Goal: Transaction & Acquisition: Download file/media

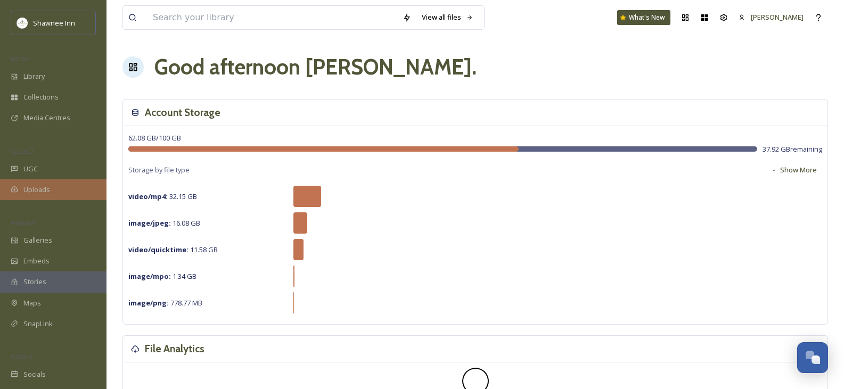
click at [48, 191] on span "Uploads" at bounding box center [36, 190] width 27 height 10
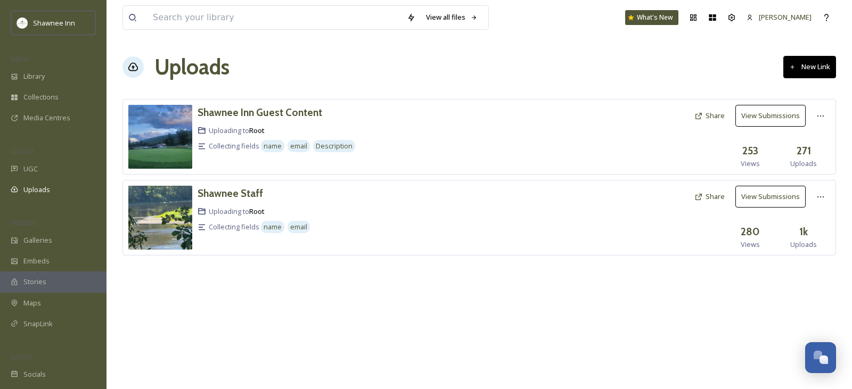
click at [760, 194] on button "View Submissions" at bounding box center [771, 197] width 70 height 22
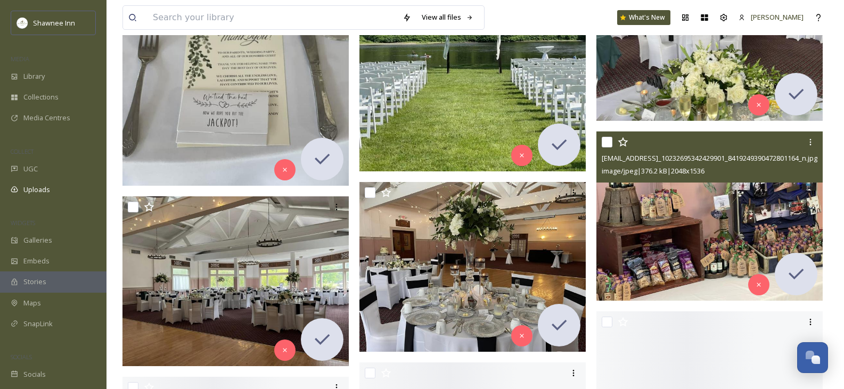
scroll to position [12944, 0]
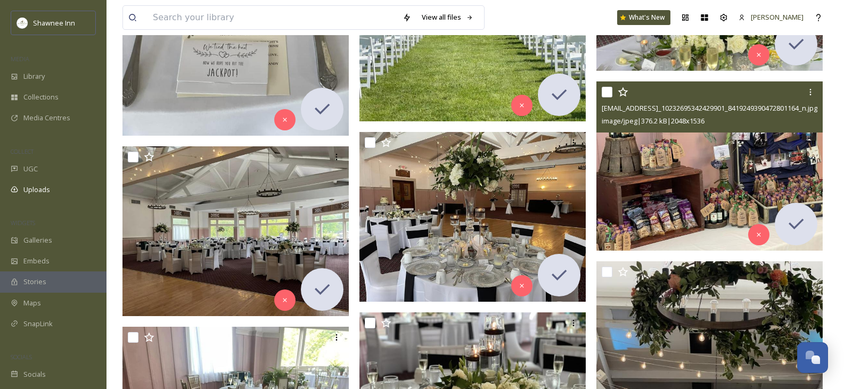
click at [692, 209] on img at bounding box center [710, 166] width 226 height 170
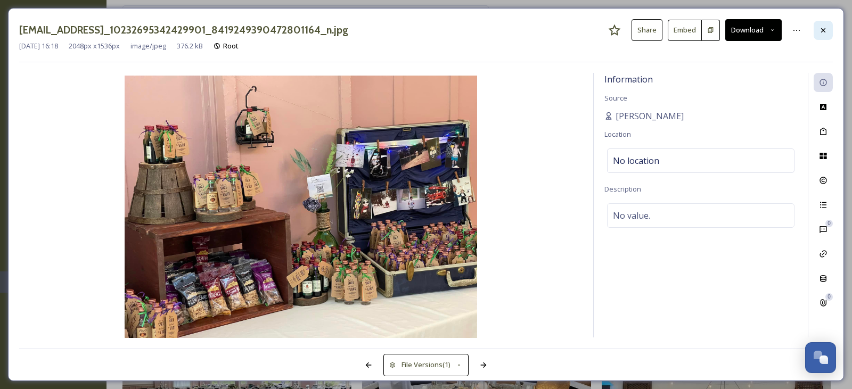
click at [826, 27] on icon at bounding box center [823, 30] width 9 height 9
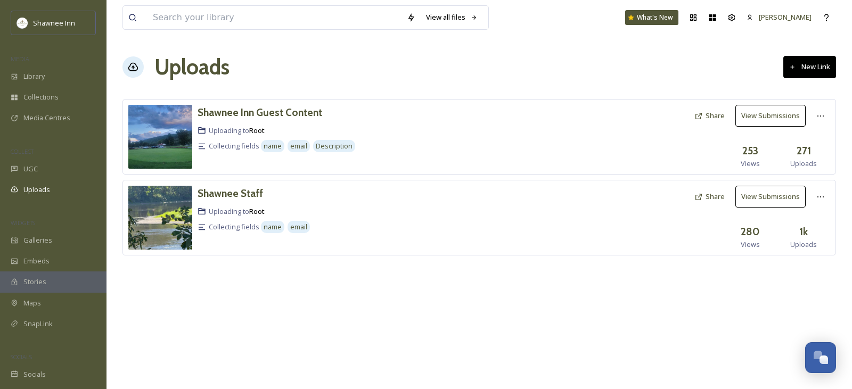
click at [753, 111] on button "View Submissions" at bounding box center [771, 116] width 70 height 22
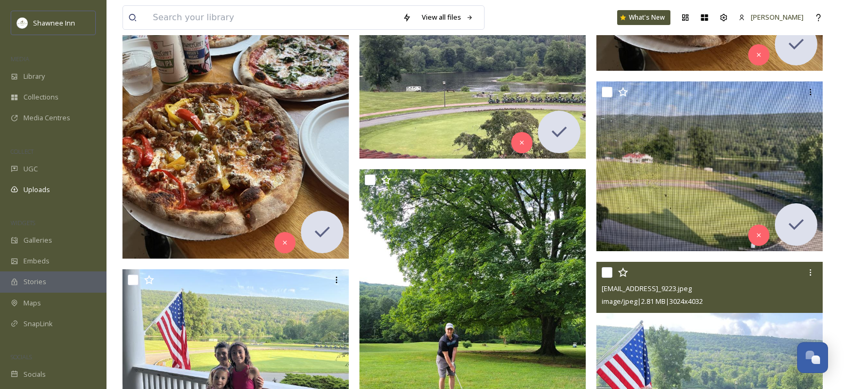
scroll to position [8683, 0]
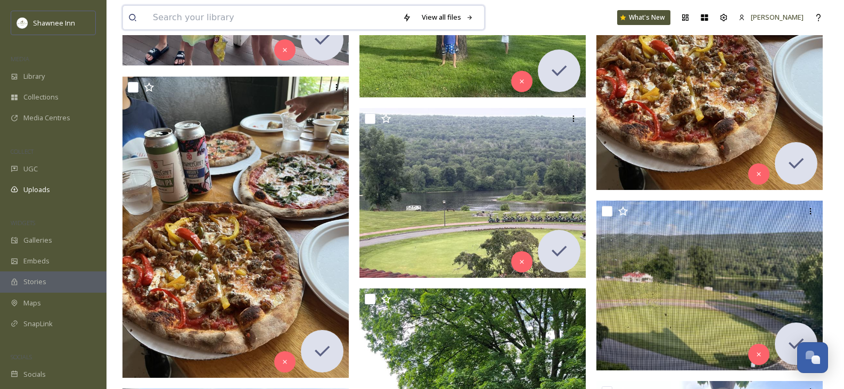
click at [245, 18] on input at bounding box center [273, 17] width 250 height 23
type input "beer"
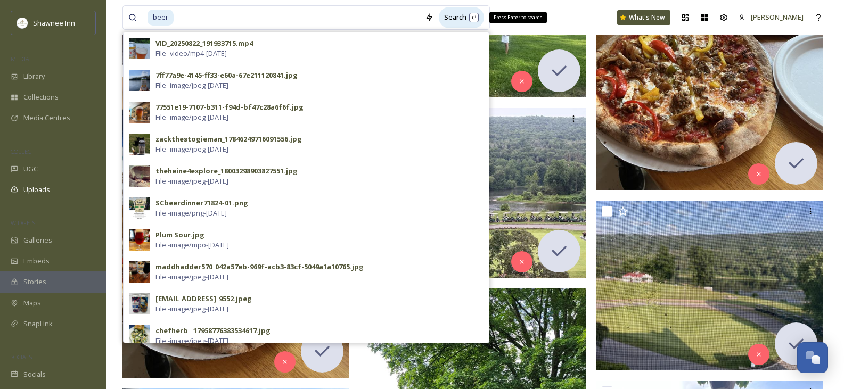
click at [455, 19] on div "Search Press Enter to search" at bounding box center [461, 17] width 45 height 21
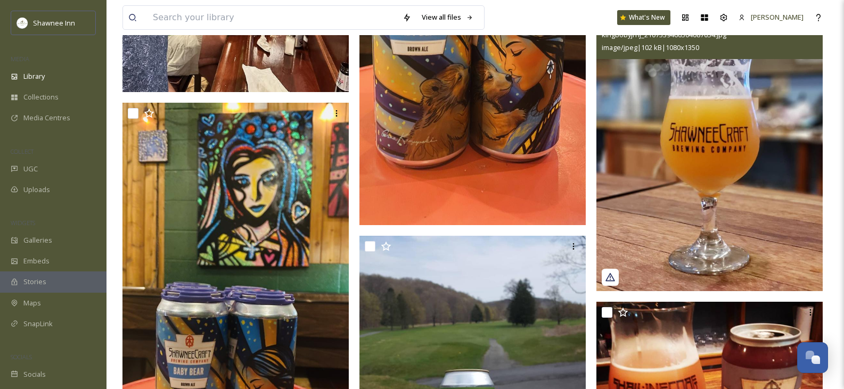
scroll to position [2077, 0]
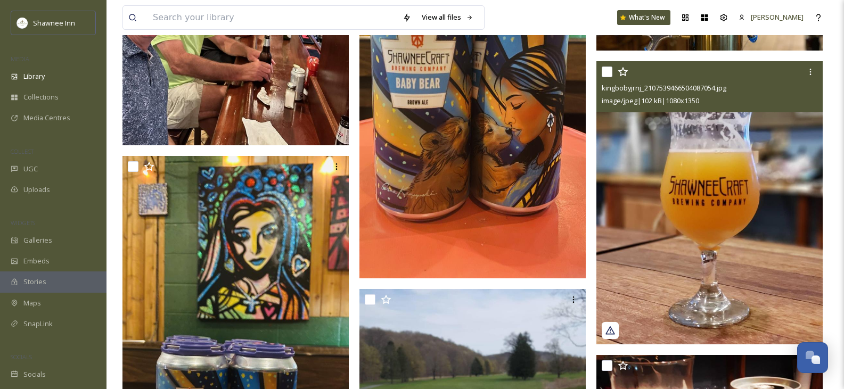
click at [723, 205] on img at bounding box center [710, 202] width 226 height 283
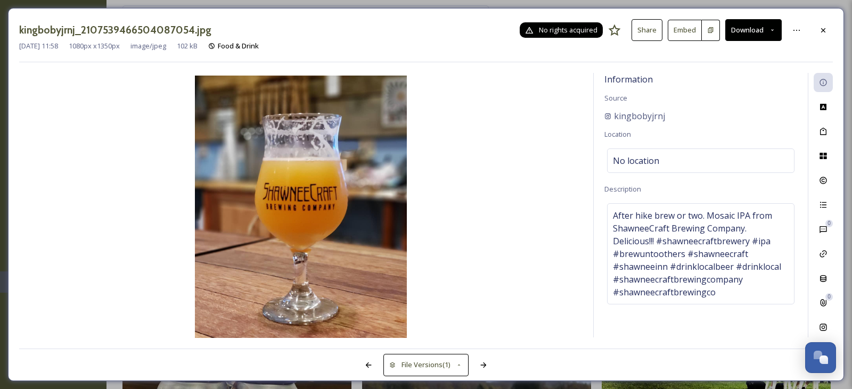
click at [548, 32] on span "No rights acquired" at bounding box center [568, 30] width 59 height 10
click at [553, 27] on span "No rights acquired" at bounding box center [568, 30] width 59 height 10
click at [769, 37] on button "Download" at bounding box center [754, 30] width 56 height 22
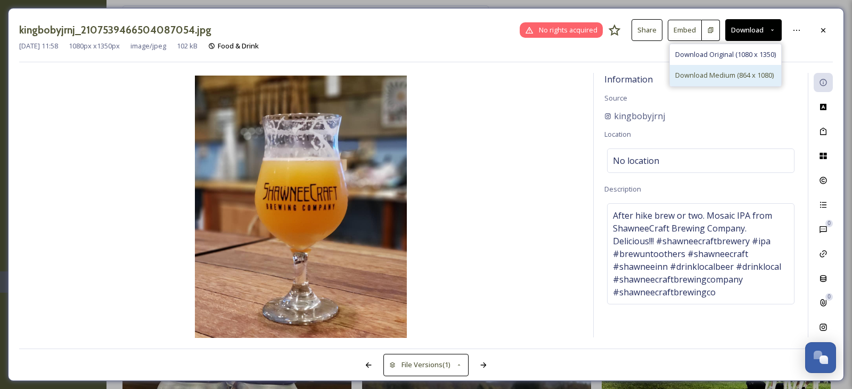
click at [727, 78] on span "Download Medium (864 x 1080)" at bounding box center [724, 75] width 99 height 10
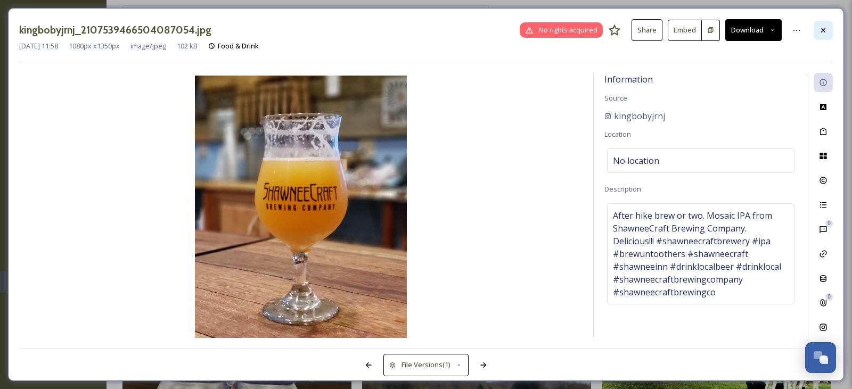
click at [823, 30] on icon at bounding box center [823, 30] width 4 height 4
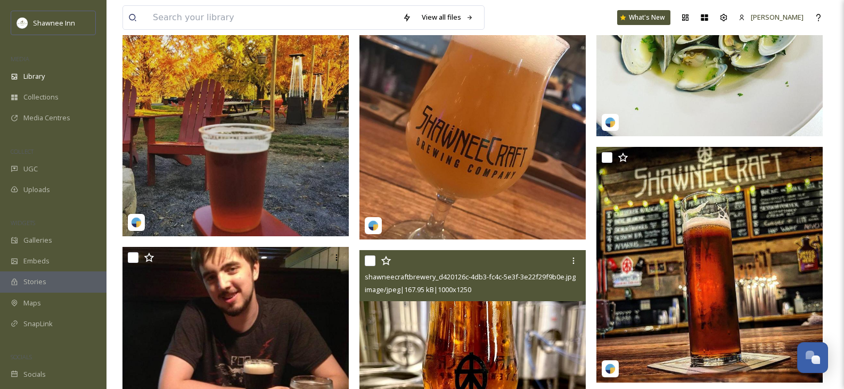
scroll to position [14063, 0]
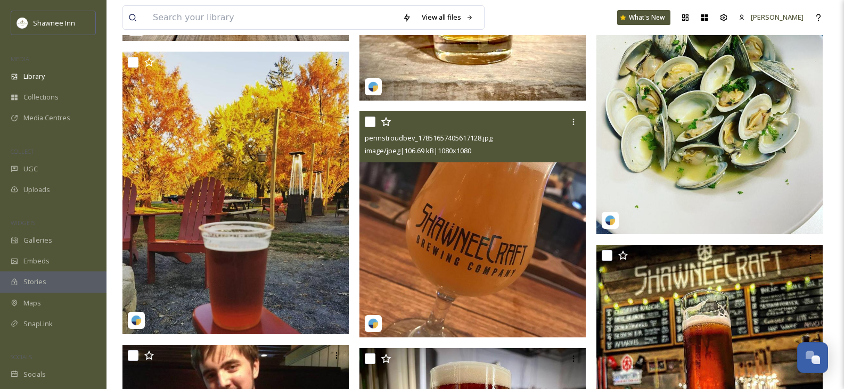
click at [480, 281] on img at bounding box center [473, 224] width 226 height 226
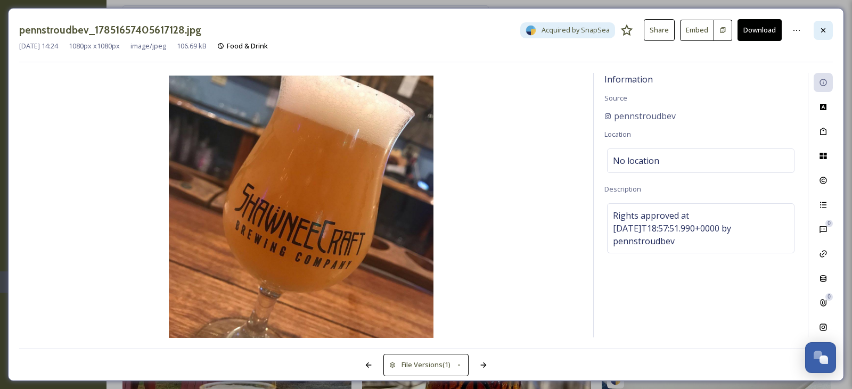
click at [820, 29] on icon at bounding box center [823, 30] width 9 height 9
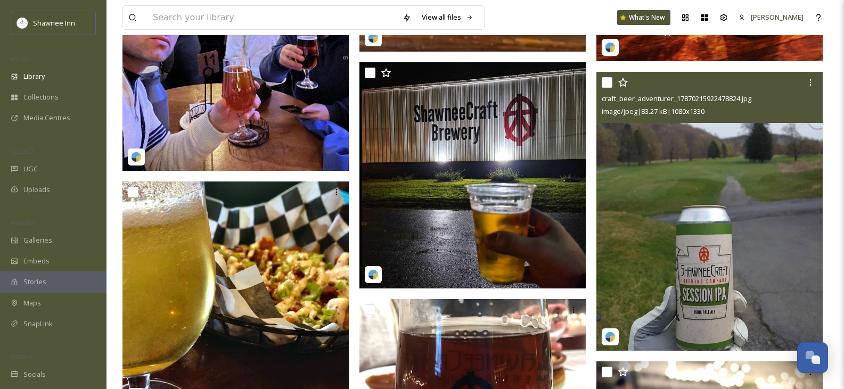
scroll to position [18271, 0]
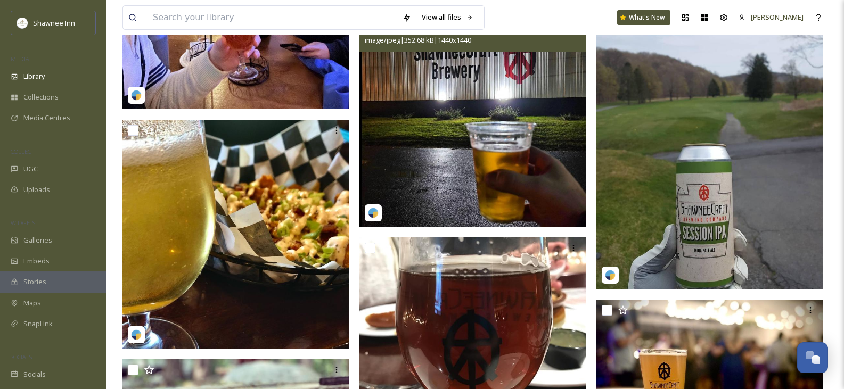
click at [494, 116] on img at bounding box center [473, 114] width 226 height 226
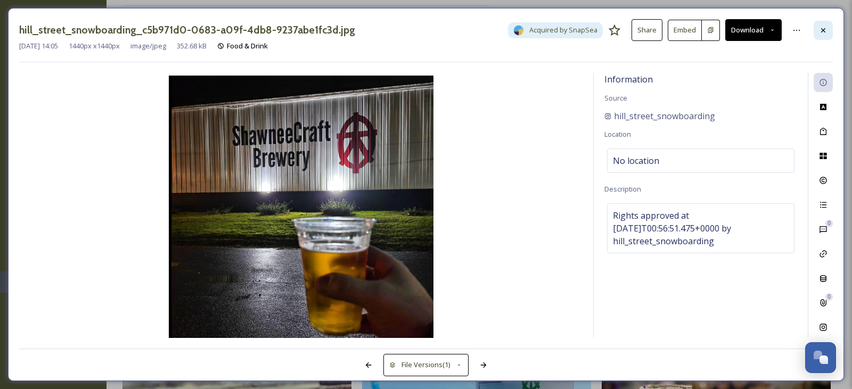
click at [825, 28] on icon at bounding box center [823, 30] width 9 height 9
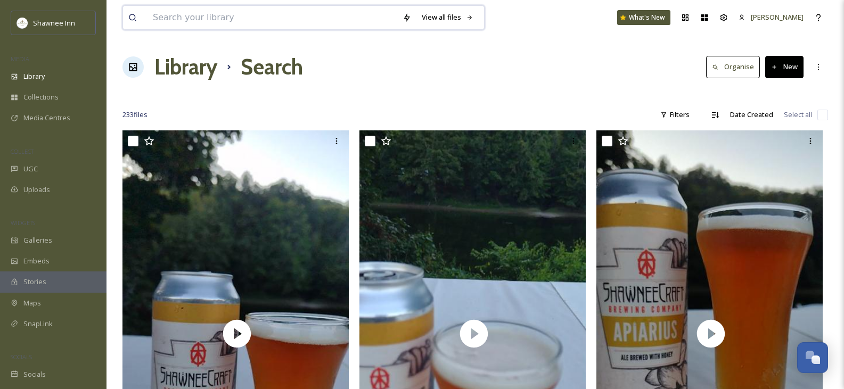
click at [289, 14] on input at bounding box center [273, 17] width 250 height 23
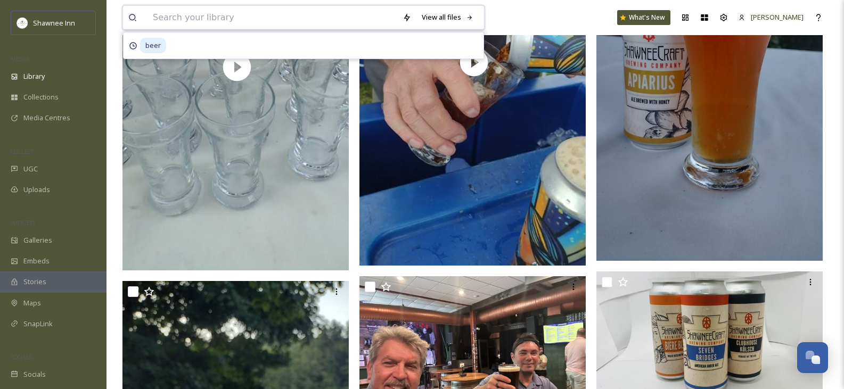
scroll to position [692, 0]
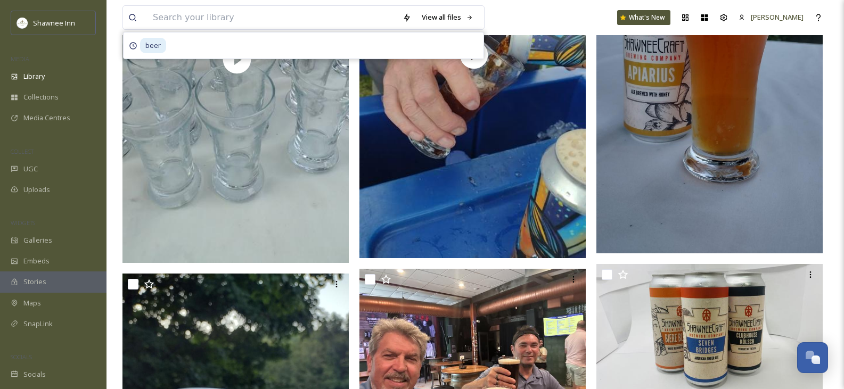
click at [739, 128] on img at bounding box center [710, 52] width 226 height 402
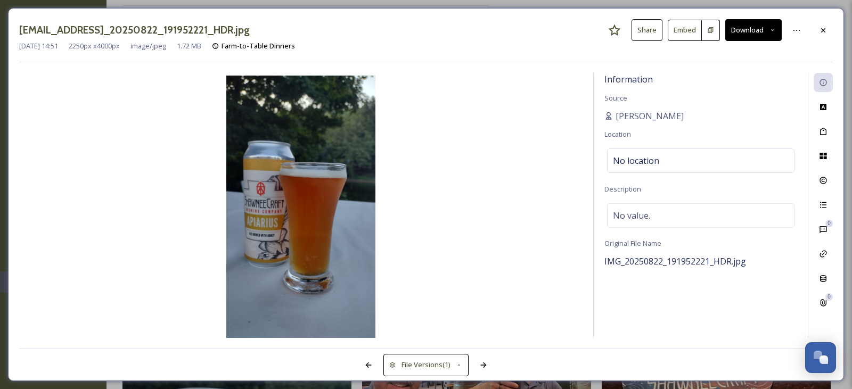
click at [756, 29] on button "Download" at bounding box center [754, 30] width 56 height 22
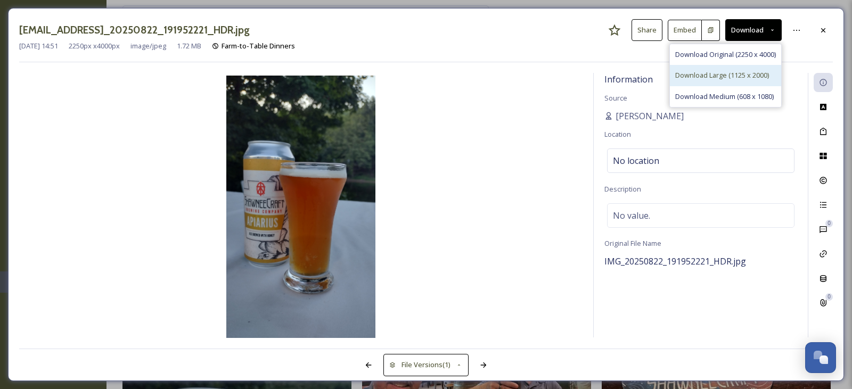
click at [726, 78] on span "Download Large (1125 x 2000)" at bounding box center [722, 75] width 94 height 10
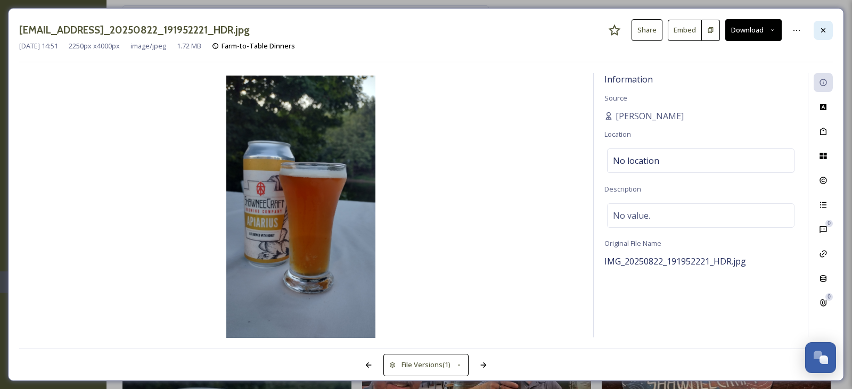
click at [820, 28] on icon at bounding box center [823, 30] width 9 height 9
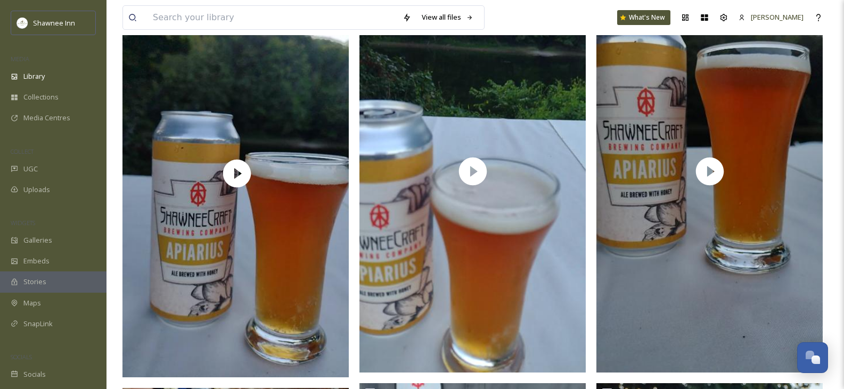
scroll to position [107, 0]
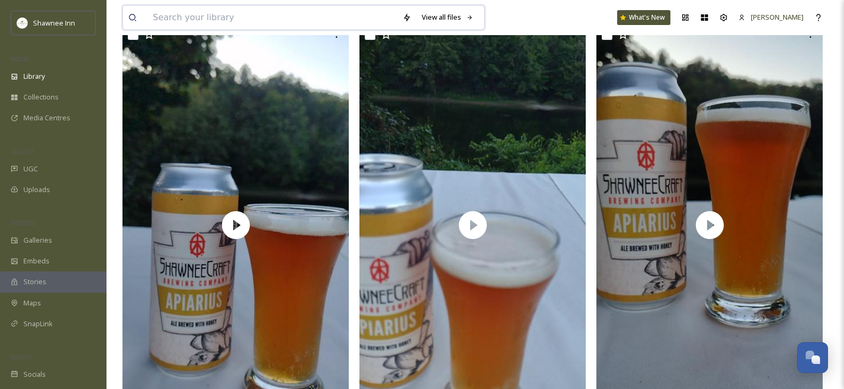
click at [276, 19] on input at bounding box center [273, 17] width 250 height 23
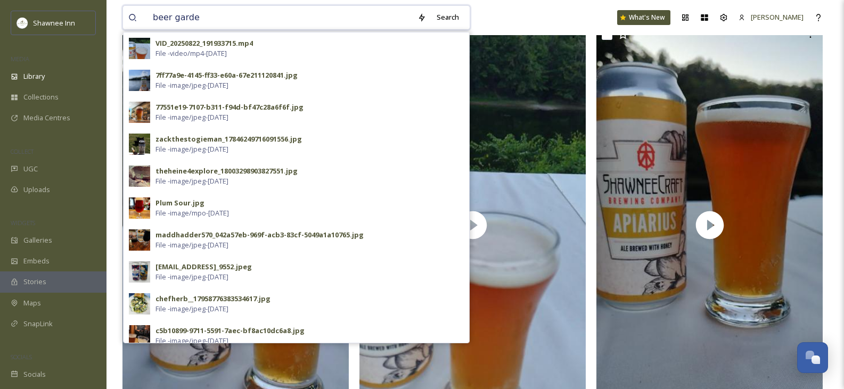
type input "beer garden"
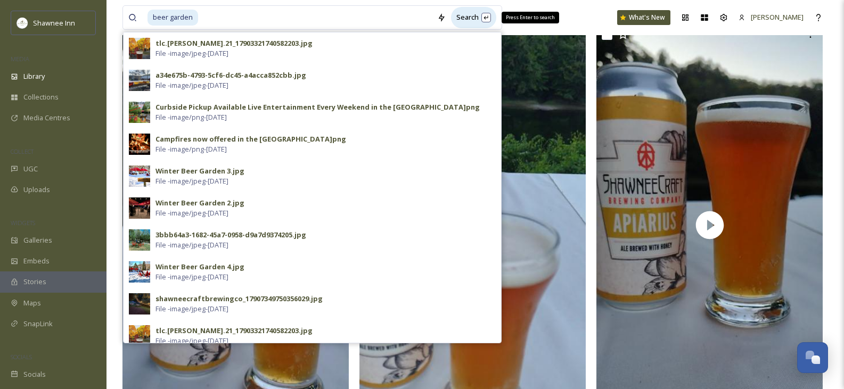
click at [463, 19] on div "Search Press Enter to search" at bounding box center [473, 17] width 45 height 21
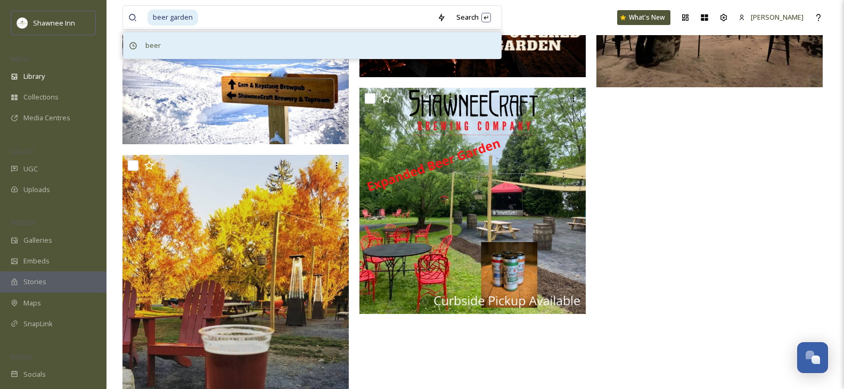
scroll to position [480, 0]
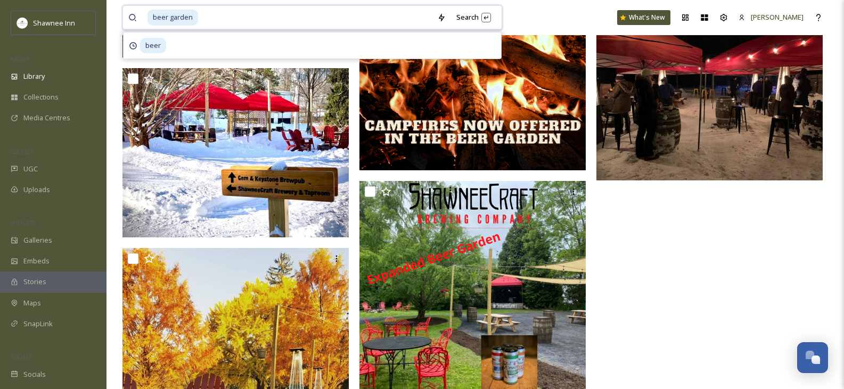
click at [162, 16] on span "beer garden" at bounding box center [173, 17] width 51 height 15
click at [167, 14] on span "beer garden" at bounding box center [173, 17] width 51 height 15
click at [453, 16] on div "Search Press Enter to search" at bounding box center [465, 17] width 45 height 21
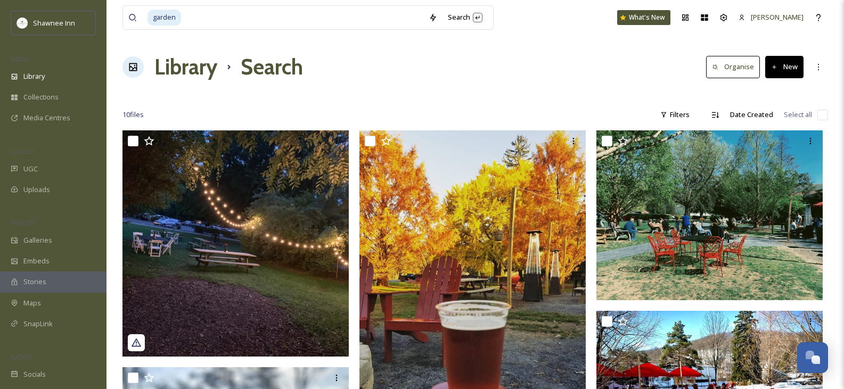
click at [183, 70] on h1 "Library" at bounding box center [185, 67] width 63 height 32
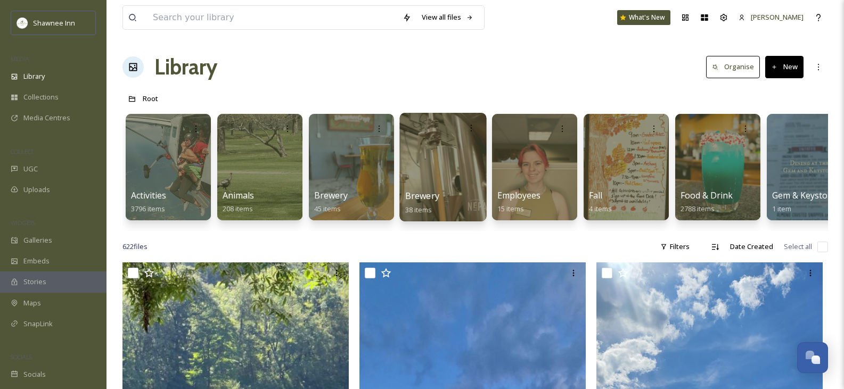
click at [423, 159] on div at bounding box center [443, 167] width 87 height 109
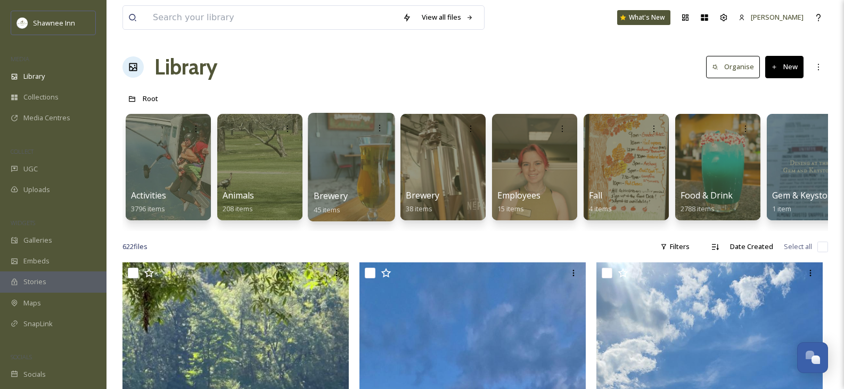
click at [369, 179] on div at bounding box center [351, 167] width 87 height 109
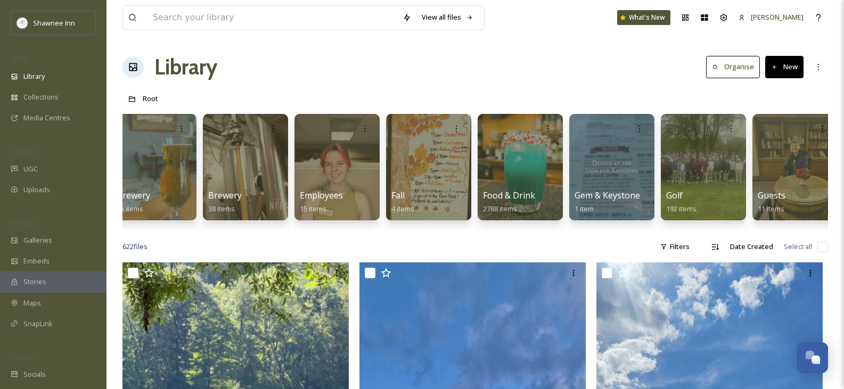
scroll to position [0, 181]
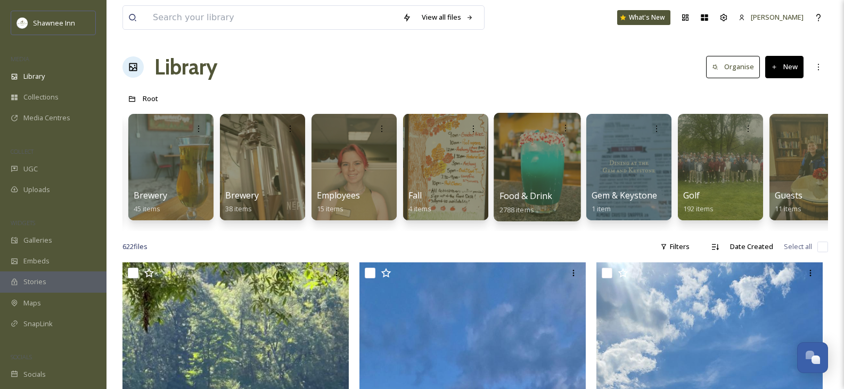
click at [533, 171] on div at bounding box center [537, 167] width 87 height 109
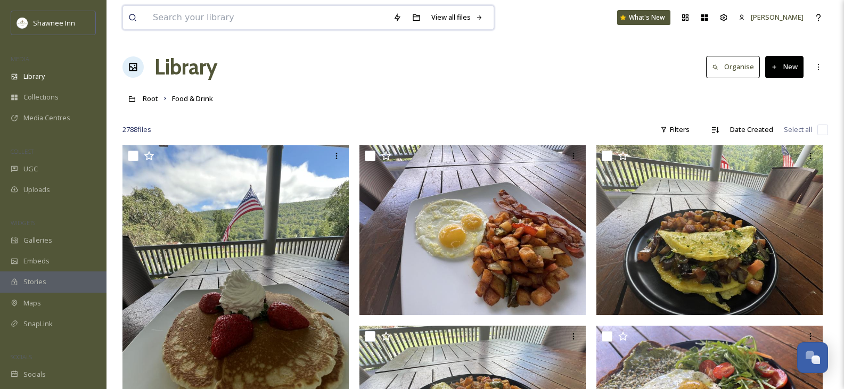
click at [288, 27] on input at bounding box center [268, 17] width 240 height 23
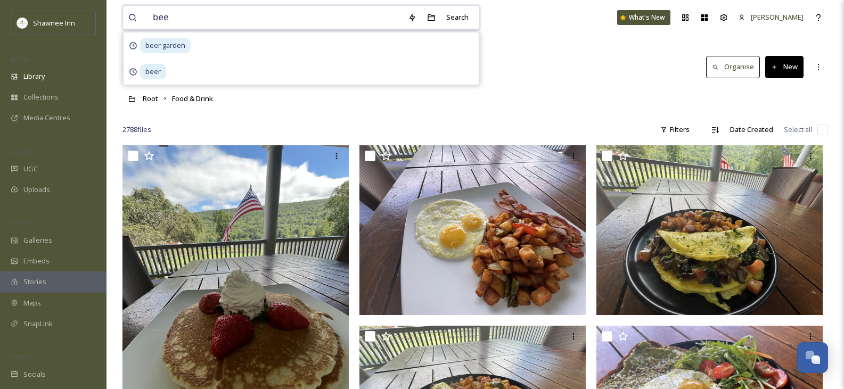
type input "beer"
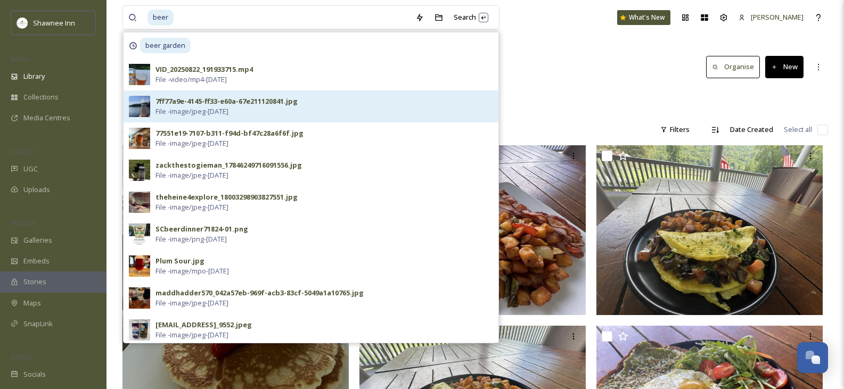
click at [135, 104] on img at bounding box center [139, 106] width 21 height 21
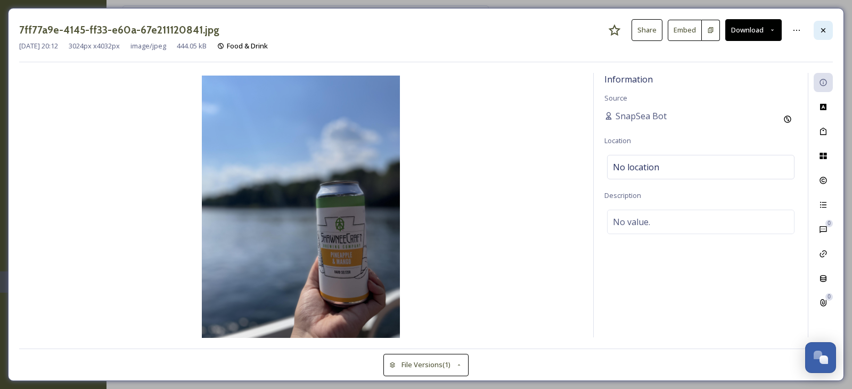
click at [824, 29] on icon at bounding box center [823, 30] width 9 height 9
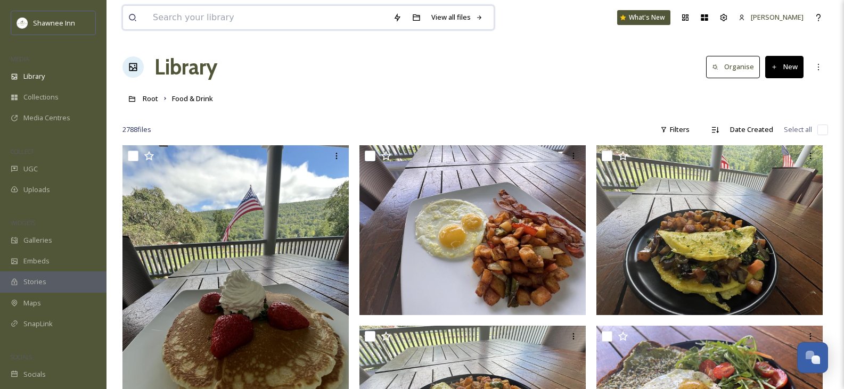
click at [307, 19] on input at bounding box center [268, 17] width 240 height 23
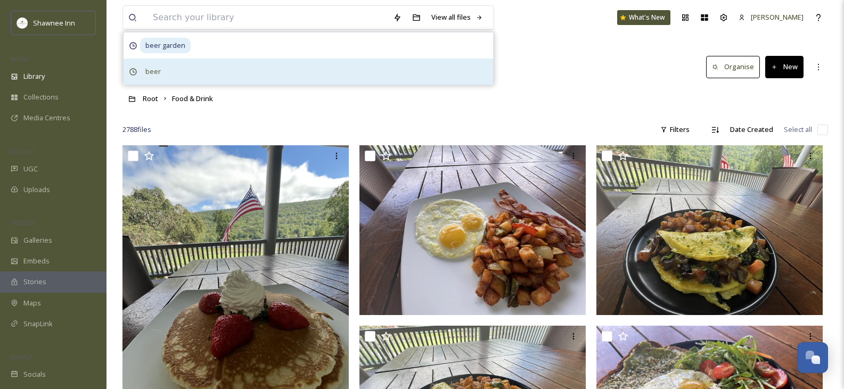
click at [159, 53] on span "beer" at bounding box center [165, 45] width 51 height 15
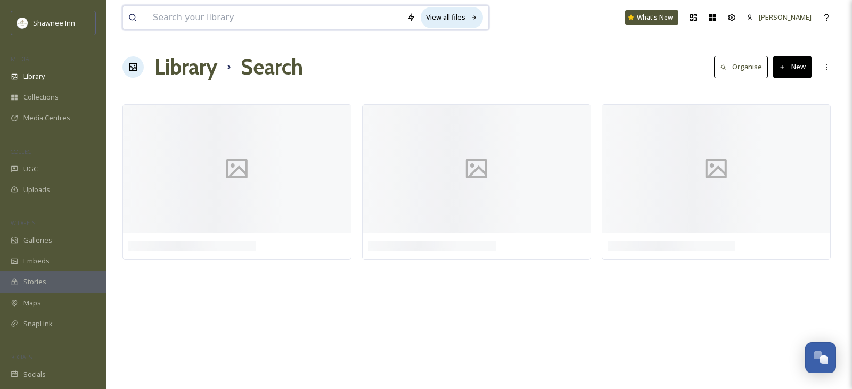
click at [454, 19] on div "View all files" at bounding box center [452, 17] width 62 height 21
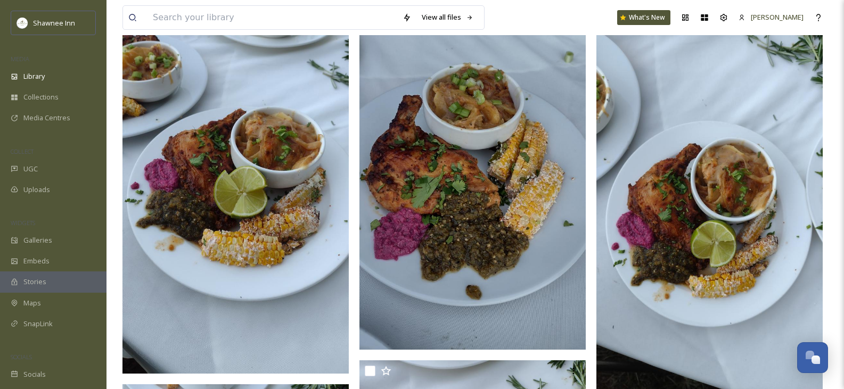
scroll to position [17525, 0]
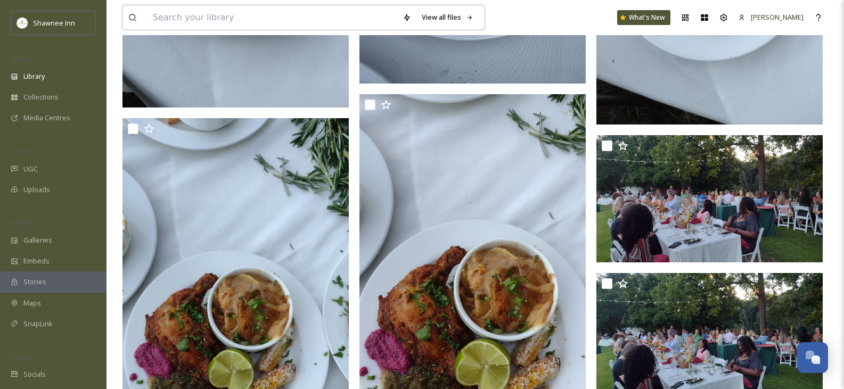
click at [305, 19] on input at bounding box center [273, 17] width 250 height 23
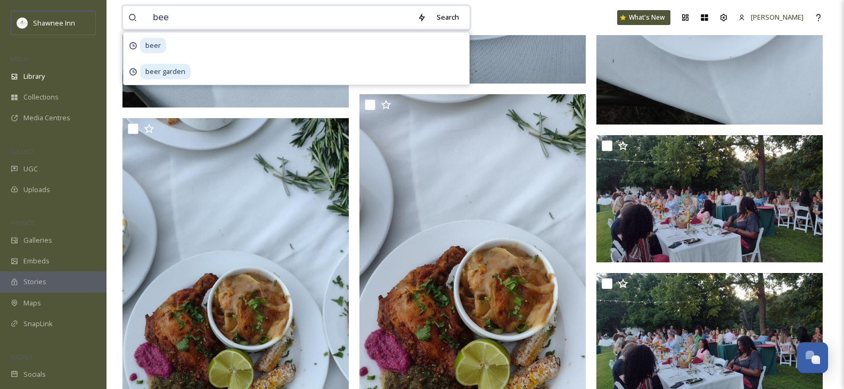
type input "beer"
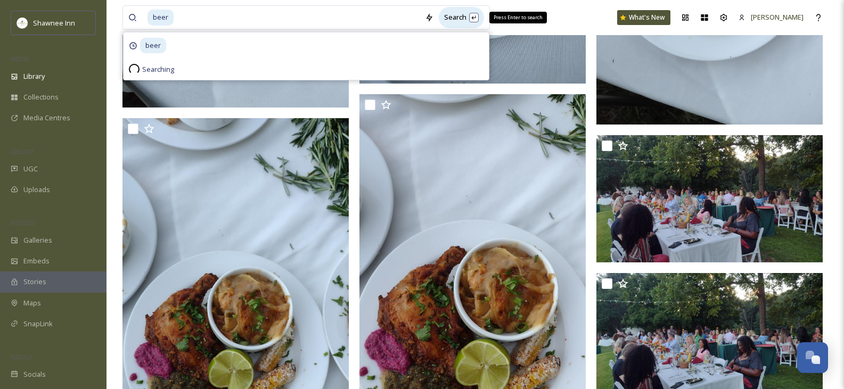
click at [454, 15] on div "Search Press Enter to search" at bounding box center [461, 17] width 45 height 21
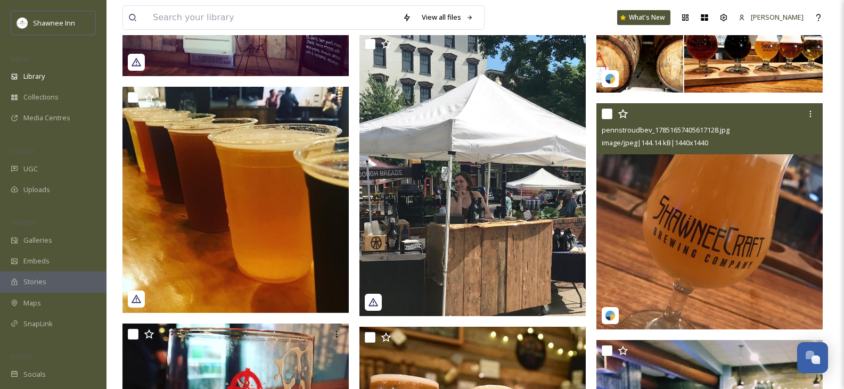
scroll to position [4368, 0]
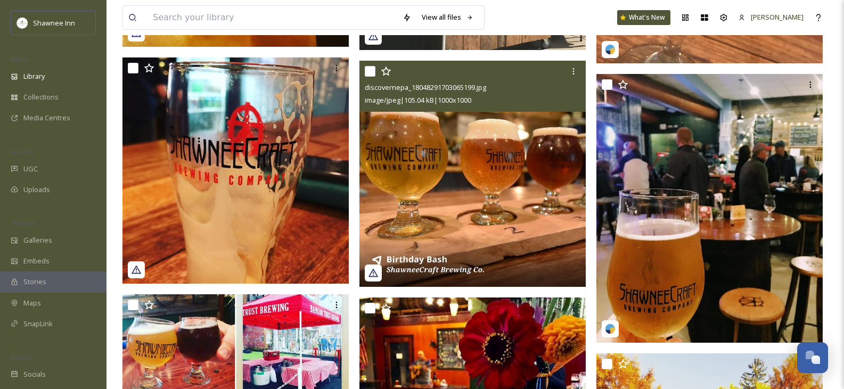
click at [466, 244] on img at bounding box center [473, 174] width 226 height 226
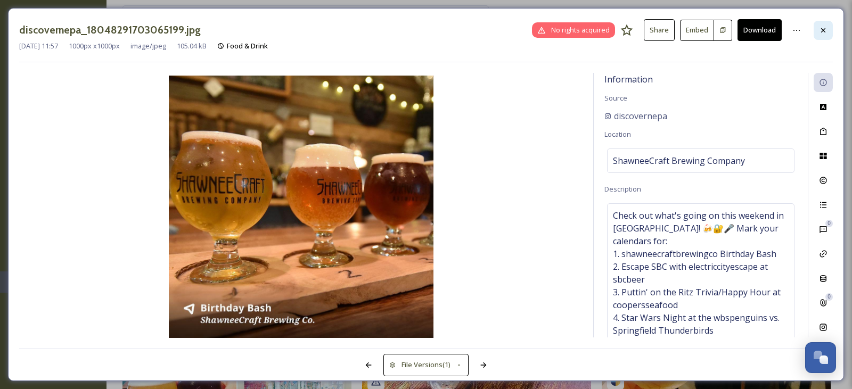
click at [821, 27] on icon at bounding box center [823, 30] width 9 height 9
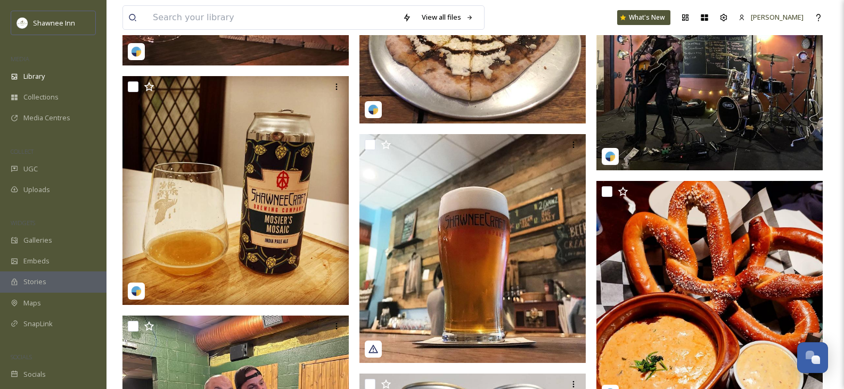
scroll to position [5114, 0]
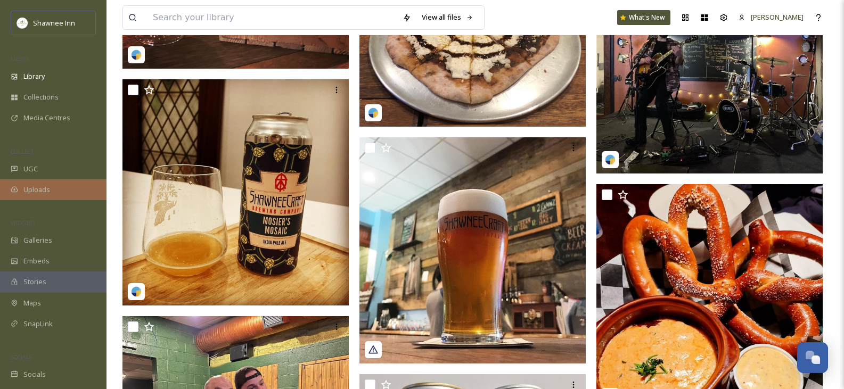
click at [47, 191] on span "Uploads" at bounding box center [36, 190] width 27 height 10
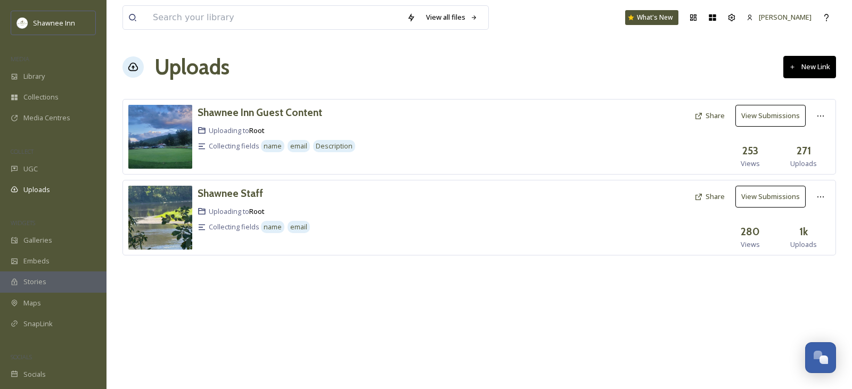
click at [773, 196] on button "View Submissions" at bounding box center [771, 197] width 70 height 22
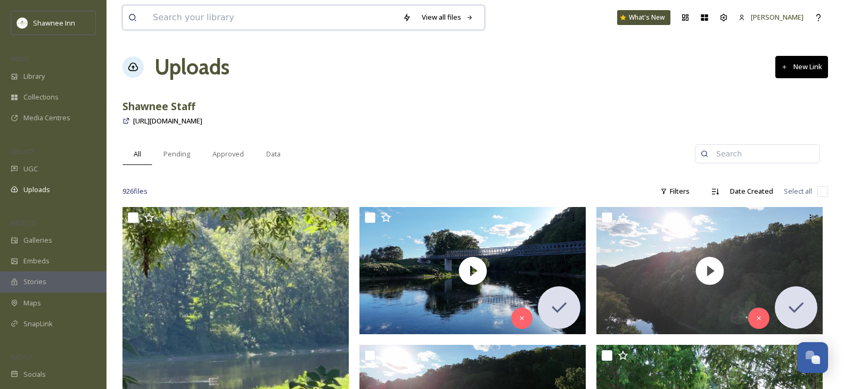
click at [171, 19] on input at bounding box center [273, 17] width 250 height 23
click at [736, 160] on input at bounding box center [762, 153] width 103 height 21
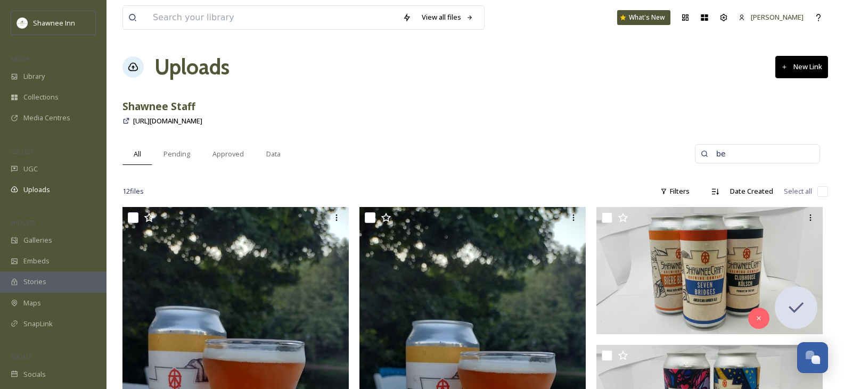
type input "b"
click at [58, 185] on div "Uploads" at bounding box center [53, 190] width 107 height 21
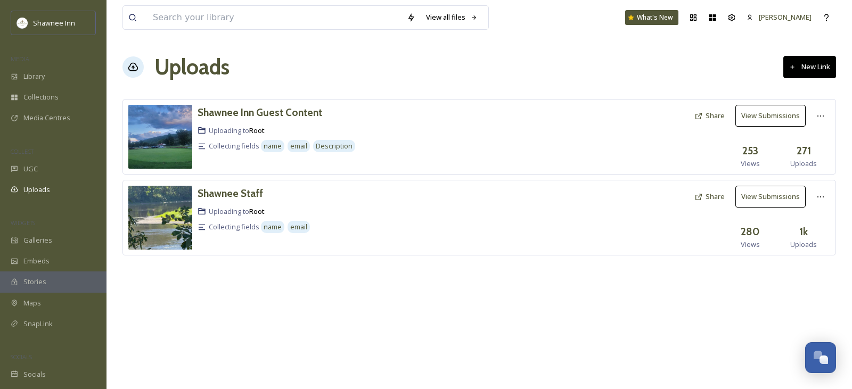
click at [759, 116] on button "View Submissions" at bounding box center [771, 116] width 70 height 22
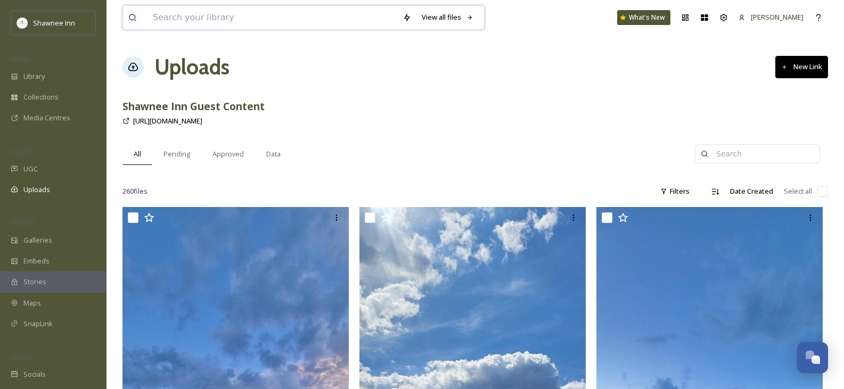
click at [208, 18] on input at bounding box center [273, 17] width 250 height 23
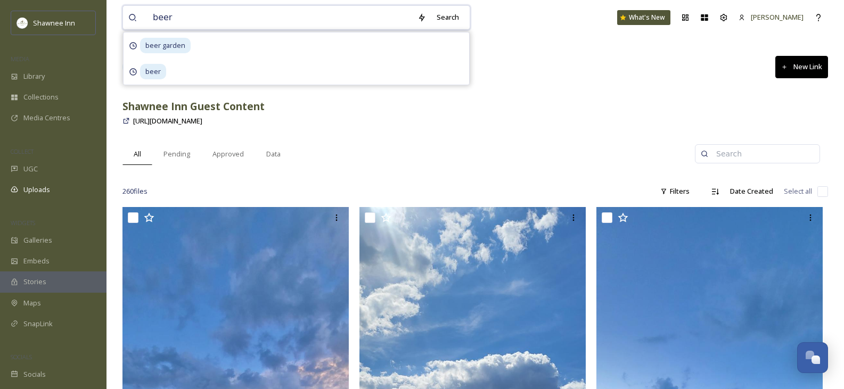
type input "[PERSON_NAME]"
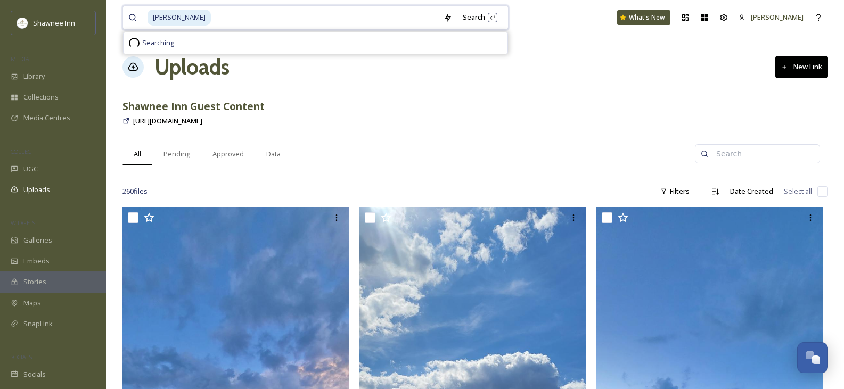
type input "beer"
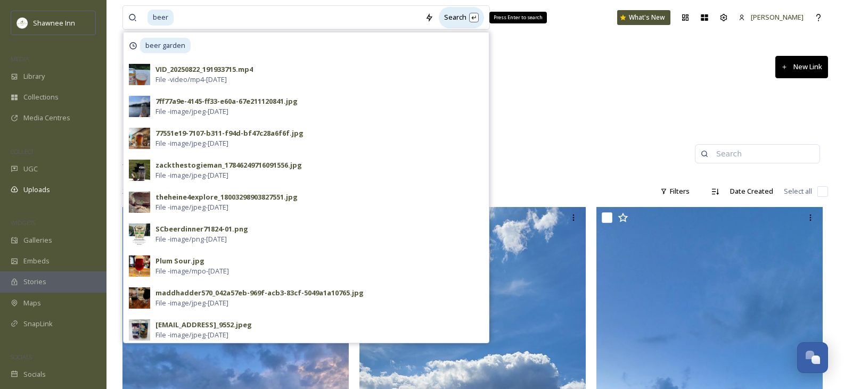
click at [463, 20] on div "Search Press Enter to search" at bounding box center [461, 17] width 45 height 21
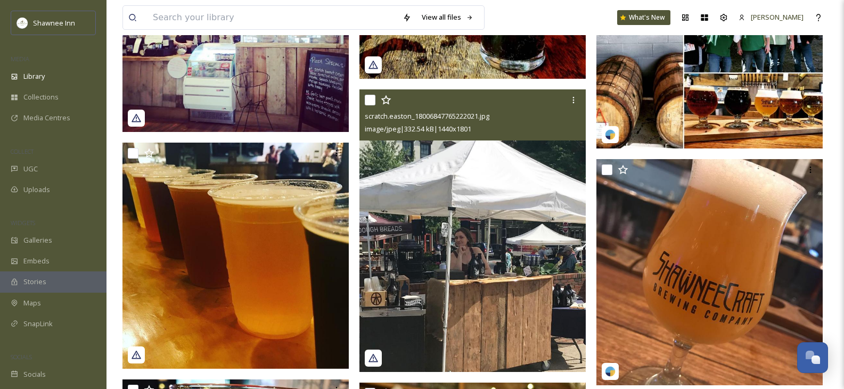
scroll to position [4155, 0]
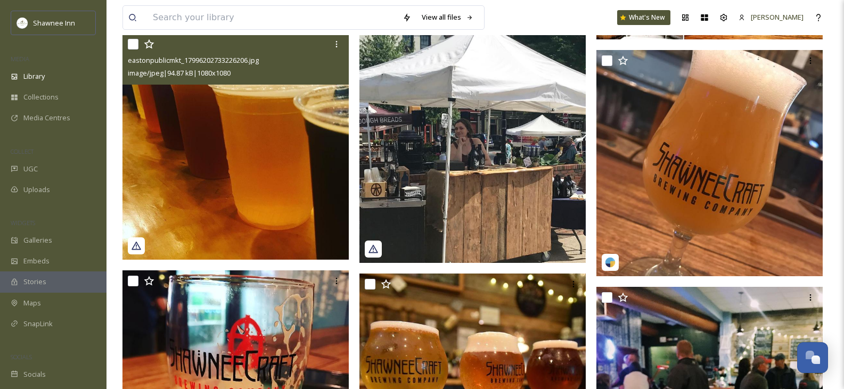
click at [280, 138] on img at bounding box center [236, 147] width 226 height 226
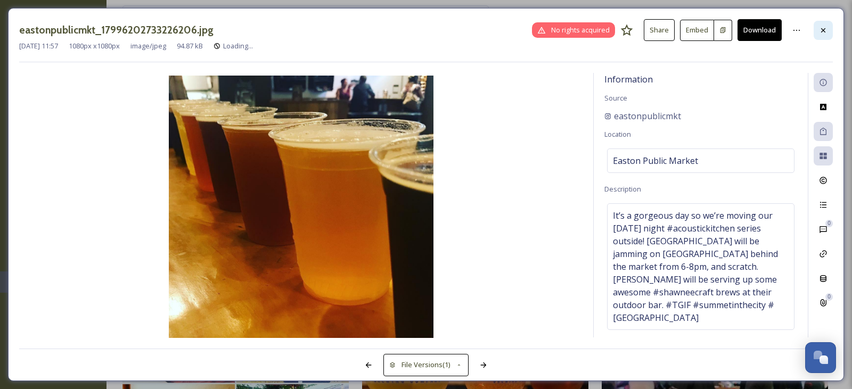
click at [823, 29] on icon at bounding box center [823, 30] width 4 height 4
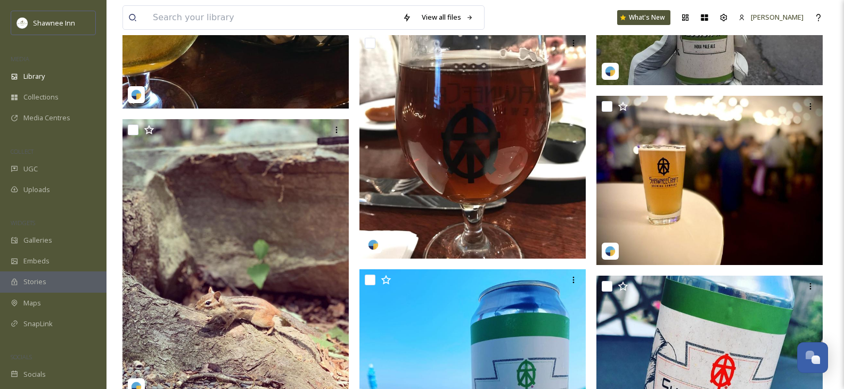
scroll to position [18324, 0]
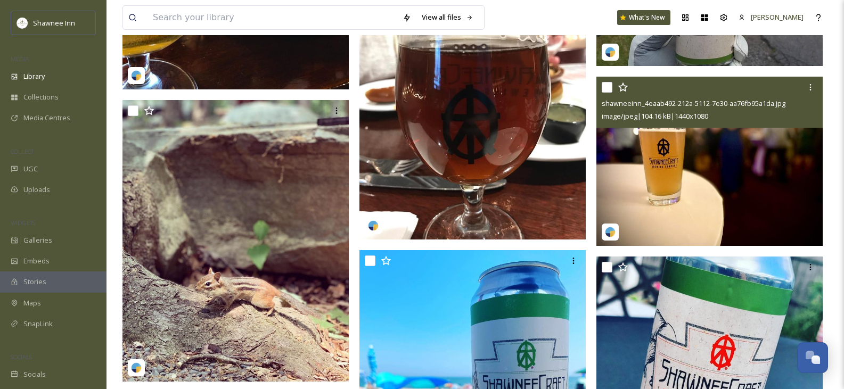
click at [724, 176] on img at bounding box center [710, 162] width 226 height 170
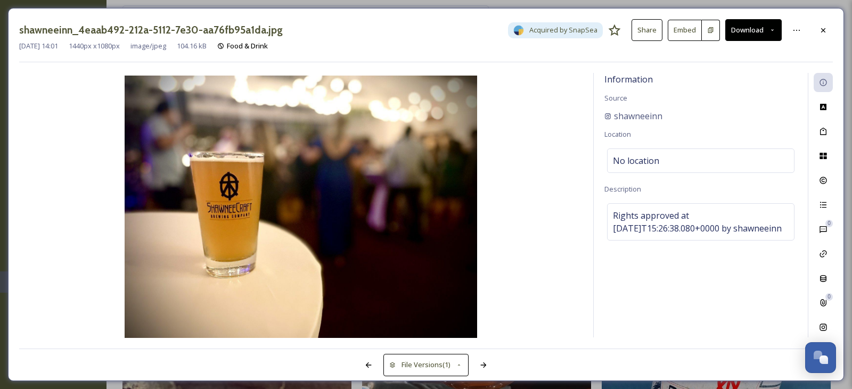
click at [753, 22] on button "Download" at bounding box center [754, 30] width 56 height 22
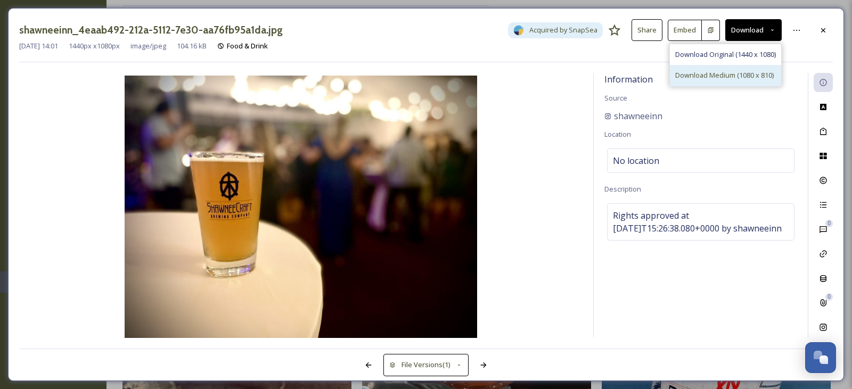
click at [747, 76] on span "Download Medium (1080 x 810)" at bounding box center [724, 75] width 99 height 10
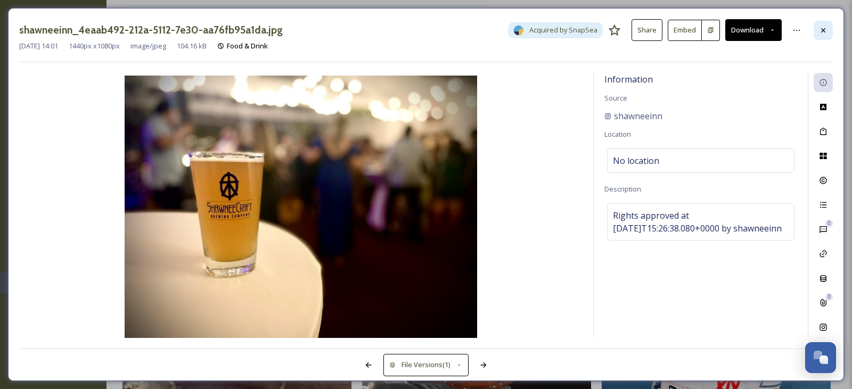
click at [827, 31] on icon at bounding box center [823, 30] width 9 height 9
